Goal: Transaction & Acquisition: Purchase product/service

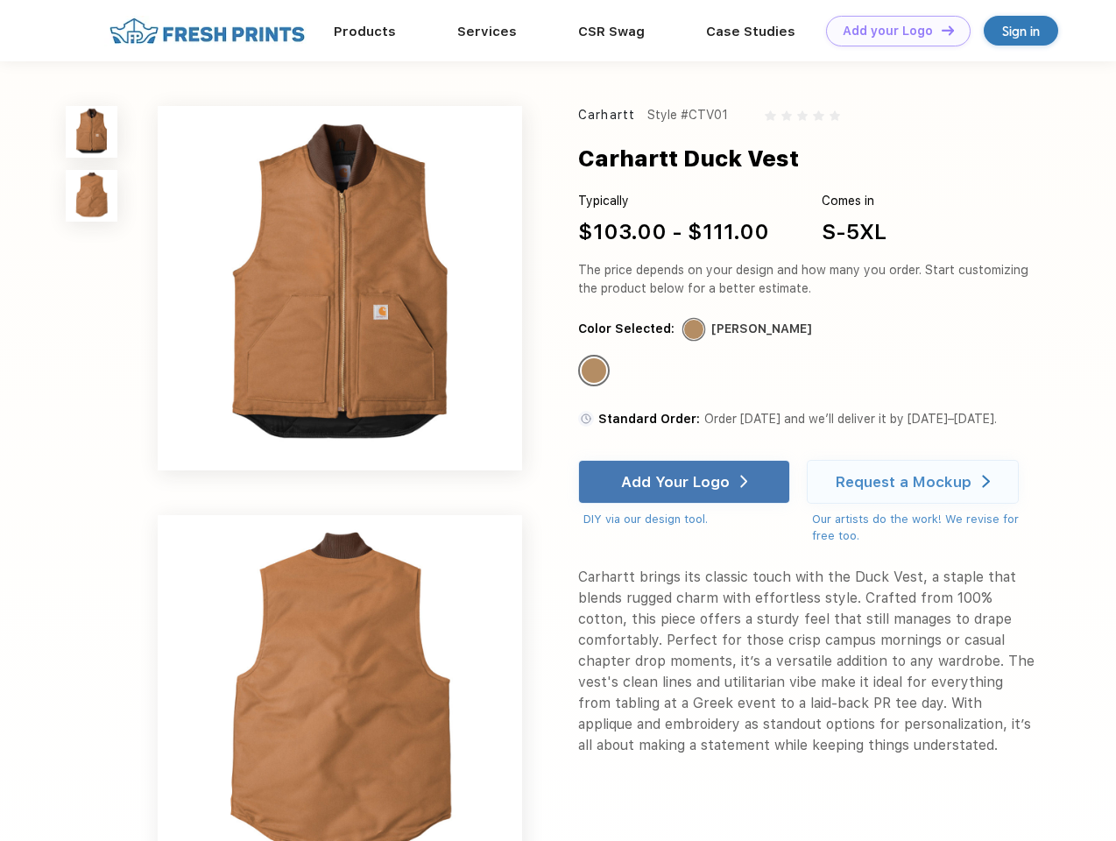
click at [892, 31] on link "Add your Logo Design Tool" at bounding box center [898, 31] width 145 height 31
click at [0, 0] on div "Design Tool" at bounding box center [0, 0] width 0 height 0
click at [940, 30] on link "Add your Logo Design Tool" at bounding box center [898, 31] width 145 height 31
click at [92, 131] on img at bounding box center [92, 132] width 52 height 52
click at [92, 196] on img at bounding box center [92, 196] width 52 height 52
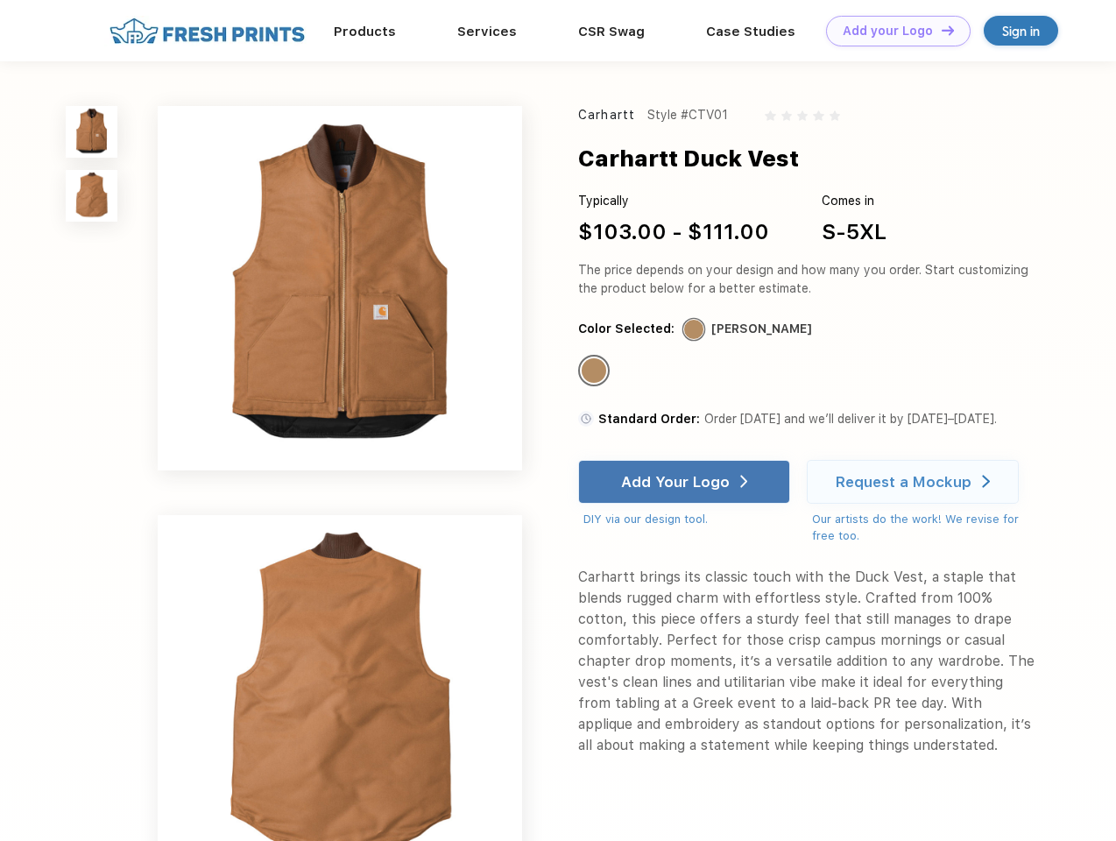
click at [596, 372] on div "Standard Color" at bounding box center [594, 370] width 25 height 25
click at [686, 482] on div "Add Your Logo" at bounding box center [675, 482] width 109 height 18
click at [916, 482] on div "Request a Mockup" at bounding box center [904, 482] width 136 height 18
